Goal: Download file/media

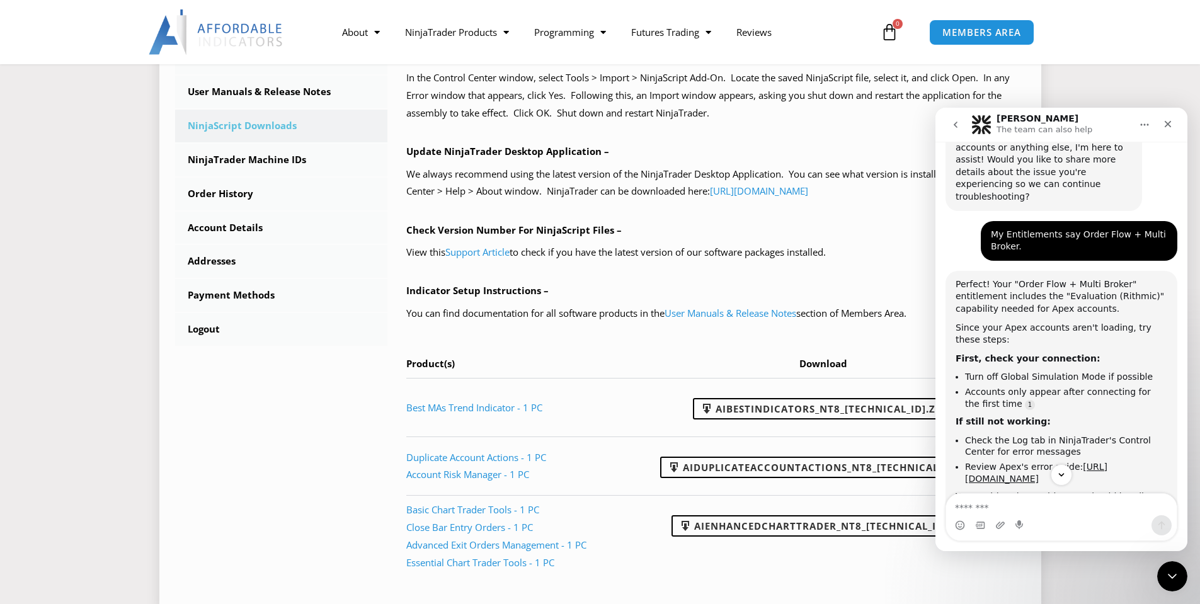
scroll to position [441, 0]
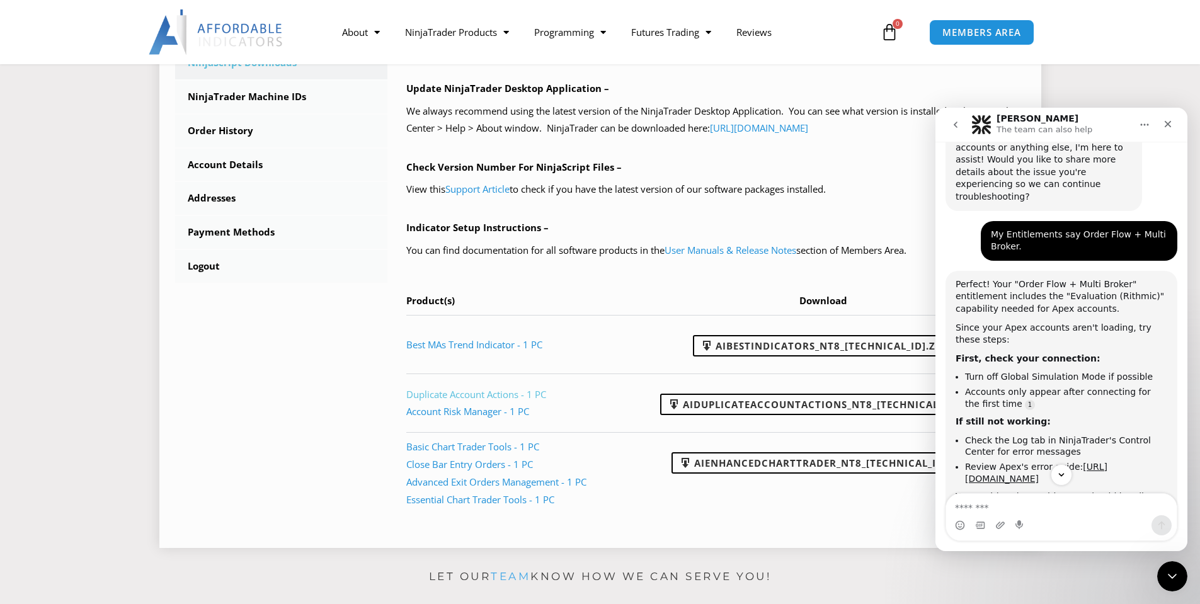
click at [479, 395] on link "Duplicate Account Actions - 1 PC" at bounding box center [476, 394] width 140 height 13
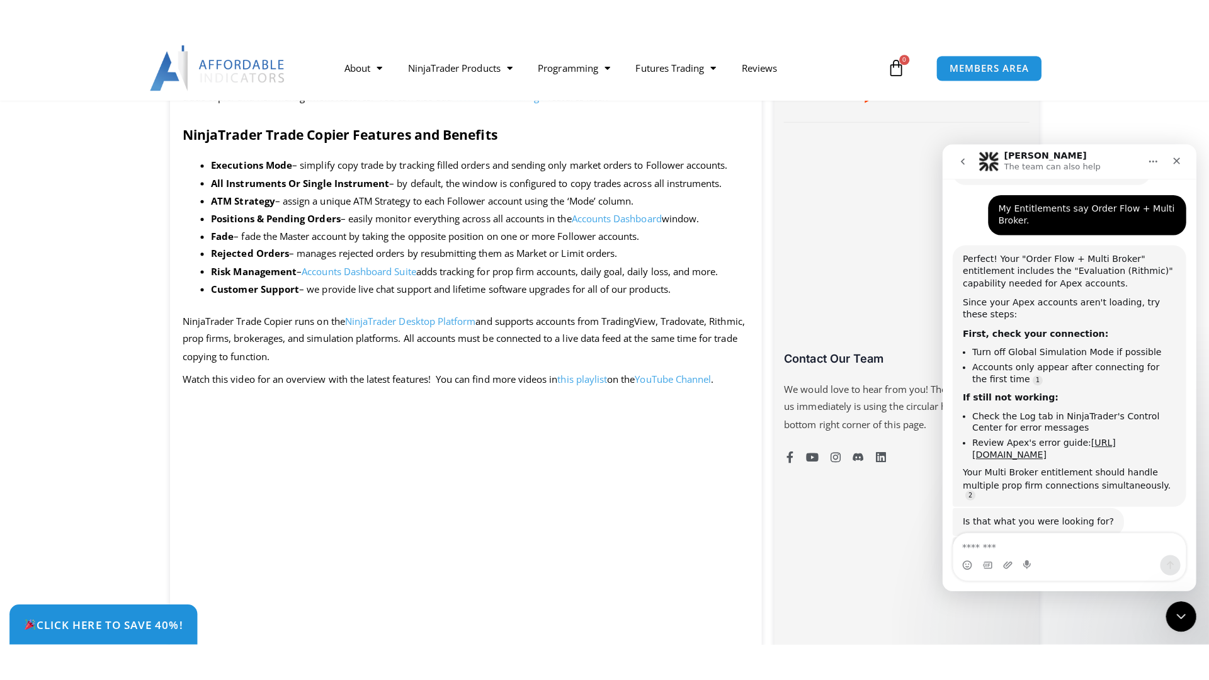
scroll to position [945, 0]
